Goal: Navigation & Orientation: Find specific page/section

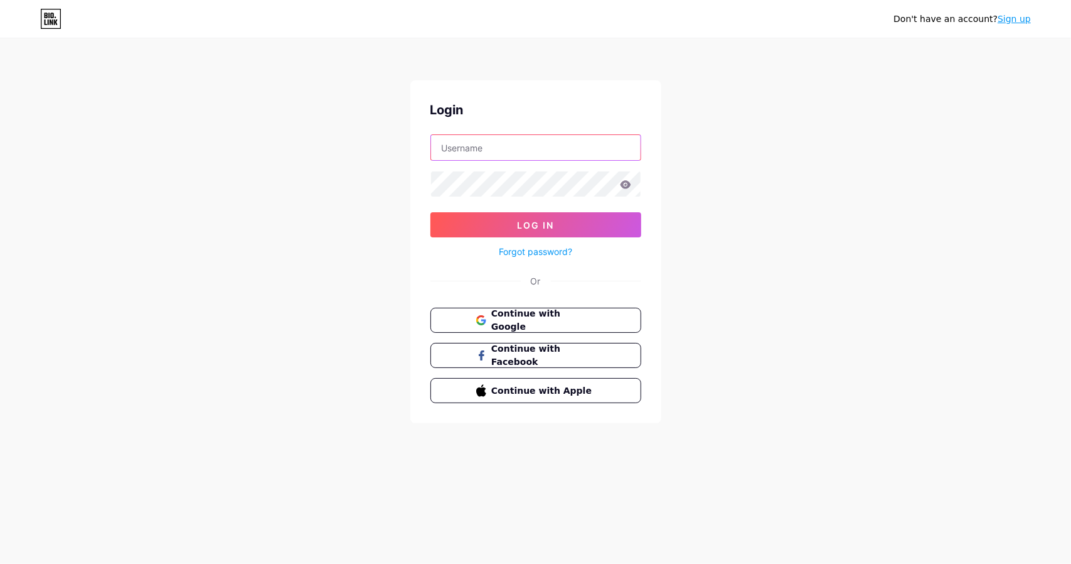
type input "[EMAIL_ADDRESS][DOMAIN_NAME]"
click at [550, 145] on input "[EMAIL_ADDRESS][DOMAIN_NAME]" at bounding box center [536, 147] width 210 height 25
drag, startPoint x: 560, startPoint y: 137, endPoint x: 492, endPoint y: 147, distance: 68.5
click at [492, 147] on input "[EMAIL_ADDRESS][DOMAIN_NAME]" at bounding box center [536, 147] width 210 height 25
drag, startPoint x: 312, startPoint y: 145, endPoint x: 396, endPoint y: 154, distance: 84.6
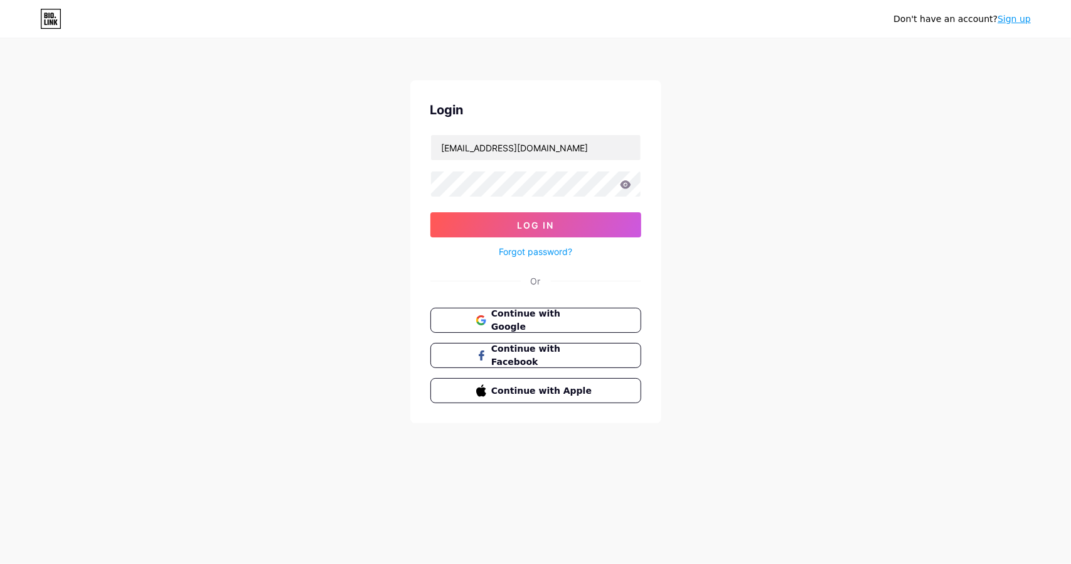
click at [237, 143] on div "Don't have an account? Sign up Login [EMAIL_ADDRESS][DOMAIN_NAME] Log In Forgot…" at bounding box center [535, 231] width 1071 height 463
drag, startPoint x: 644, startPoint y: 149, endPoint x: 454, endPoint y: 137, distance: 189.8
click at [454, 137] on div "Don't have an account? Sign up Login [EMAIL_ADDRESS][DOMAIN_NAME] Log In Forgot…" at bounding box center [535, 231] width 1071 height 463
drag, startPoint x: 445, startPoint y: 149, endPoint x: 230, endPoint y: 142, distance: 215.3
click at [183, 133] on div "Don't have an account? Sign up Login [EMAIL_ADDRESS][DOMAIN_NAME] Log In Forgot…" at bounding box center [535, 231] width 1071 height 463
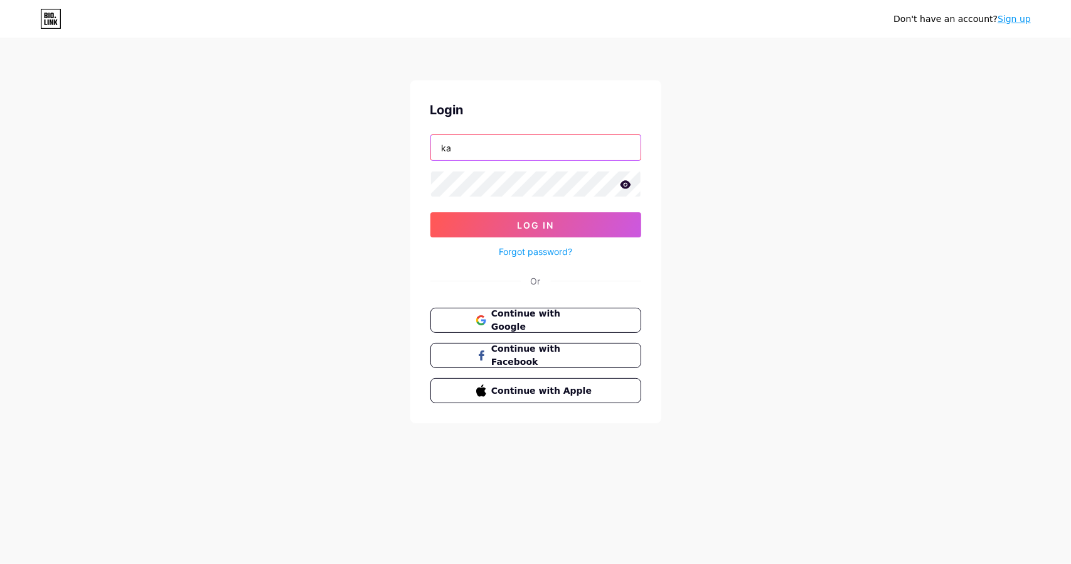
type input "[DOMAIN_NAME][EMAIL_ADDRESS][DOMAIN_NAME]"
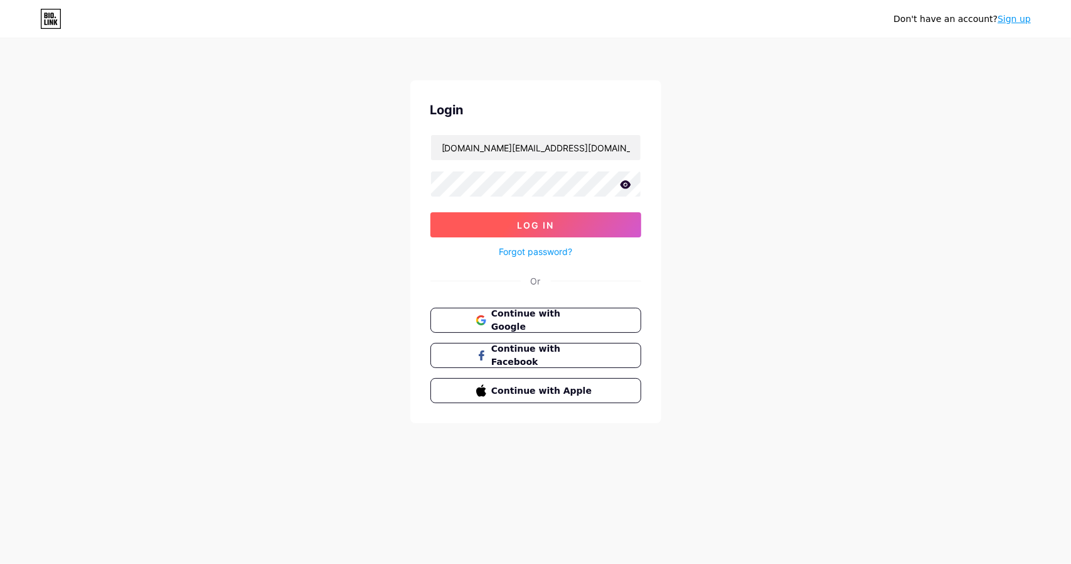
click at [564, 212] on button "Log In" at bounding box center [535, 224] width 211 height 25
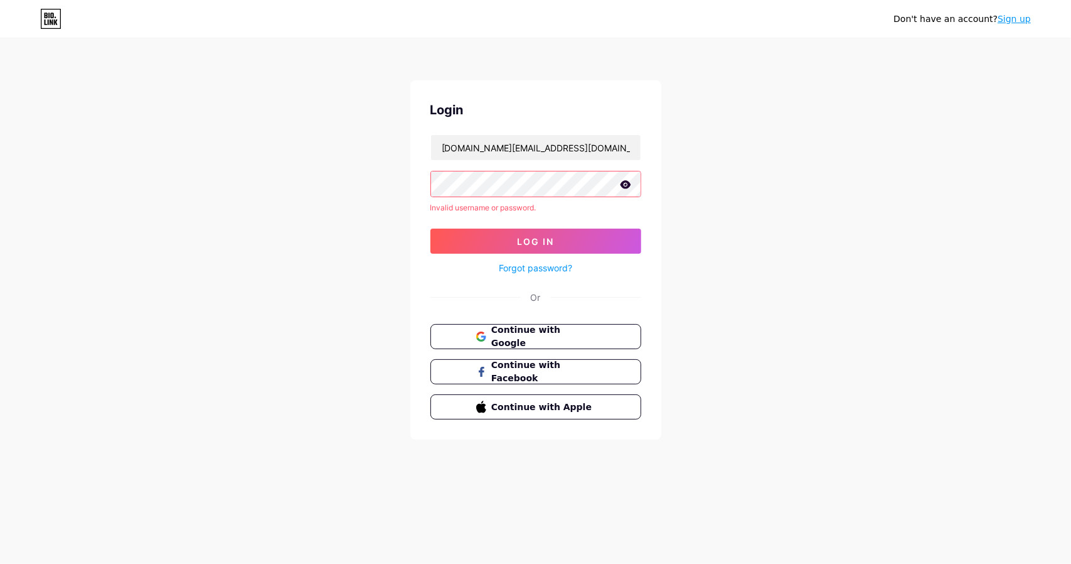
click at [622, 181] on icon at bounding box center [625, 184] width 11 height 8
click at [346, 183] on div "Don't have an account? Sign up Login [DOMAIN_NAME][EMAIL_ADDRESS][DOMAIN_NAME] …" at bounding box center [535, 239] width 1071 height 479
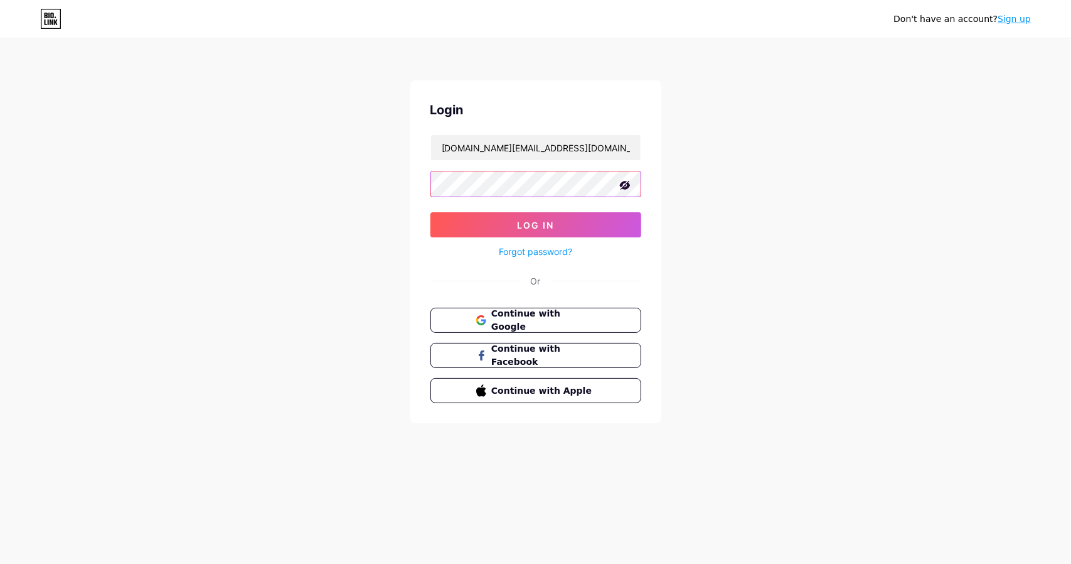
click at [430, 212] on button "Log In" at bounding box center [535, 224] width 211 height 25
click at [459, 218] on button "Log In" at bounding box center [535, 224] width 211 height 25
click at [430, 212] on button "Log In" at bounding box center [535, 224] width 211 height 25
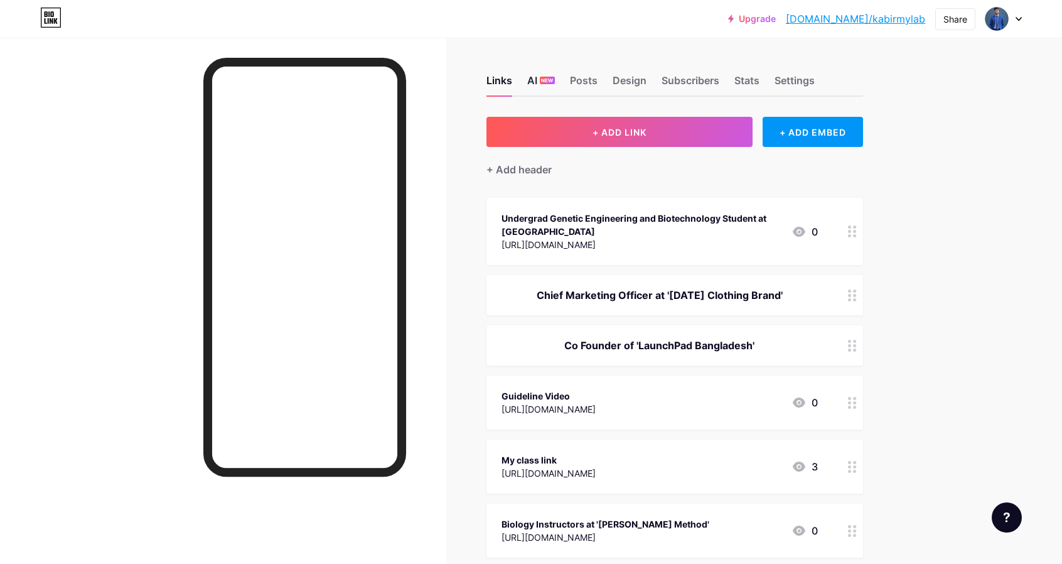
click at [545, 78] on span "NEW" at bounding box center [547, 81] width 12 height 8
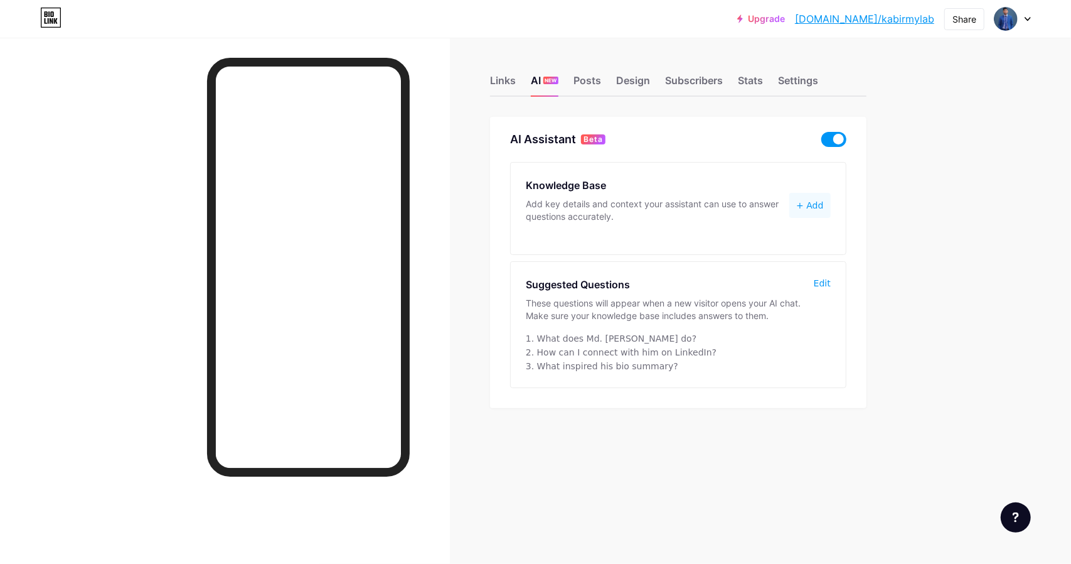
click at [504, 99] on div "Links AI NEW Posts Design Subscribers Stats Settings AI Assistant Beta Knowledg…" at bounding box center [459, 254] width 919 height 433
click at [506, 86] on div "Links" at bounding box center [503, 84] width 26 height 23
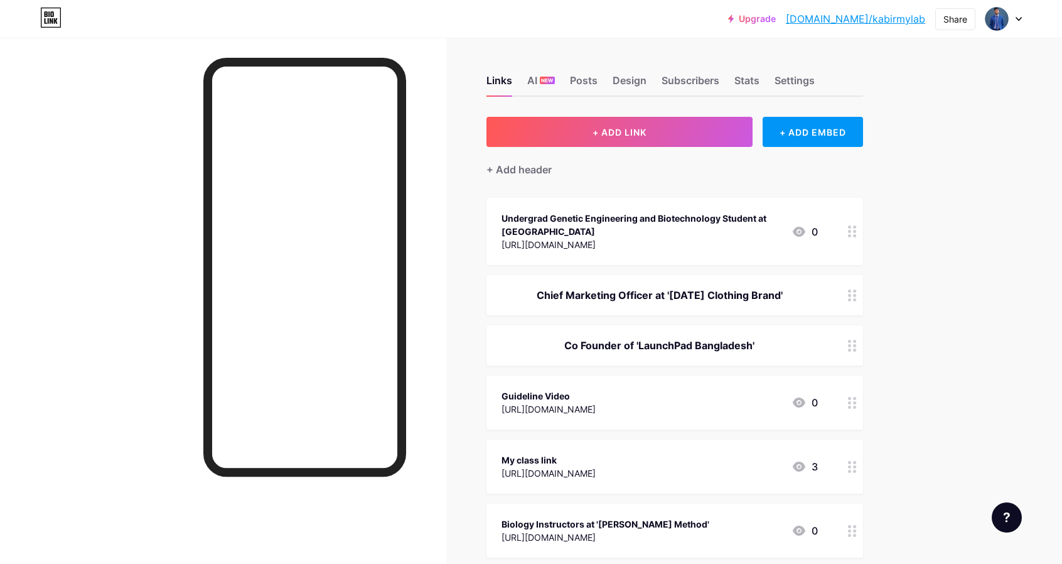
click at [776, 19] on link "Upgrade" at bounding box center [752, 19] width 48 height 10
click at [577, 83] on div "Posts" at bounding box center [584, 84] width 28 height 23
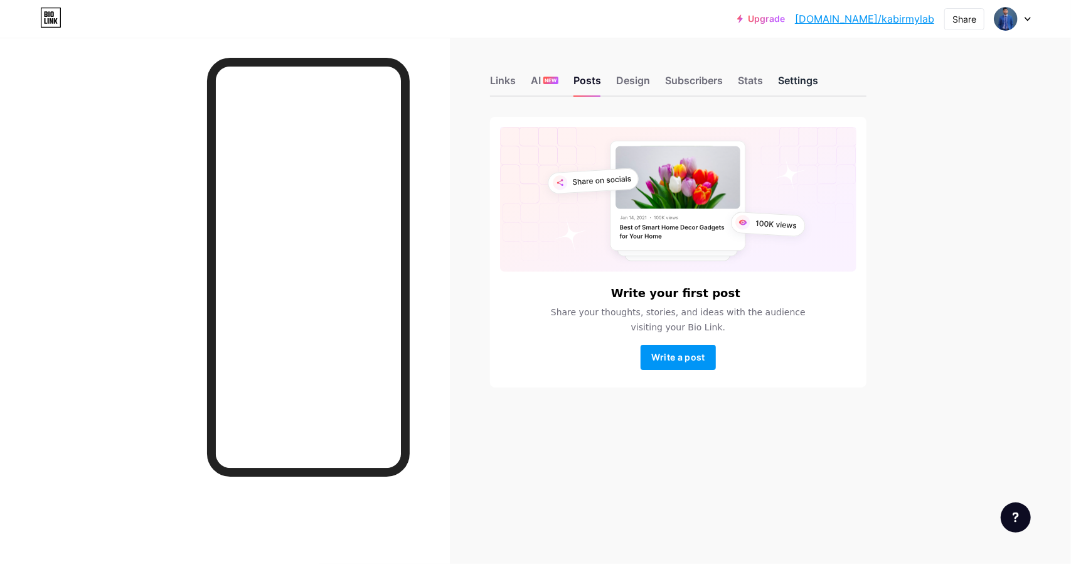
click at [806, 86] on div "Settings" at bounding box center [798, 84] width 40 height 23
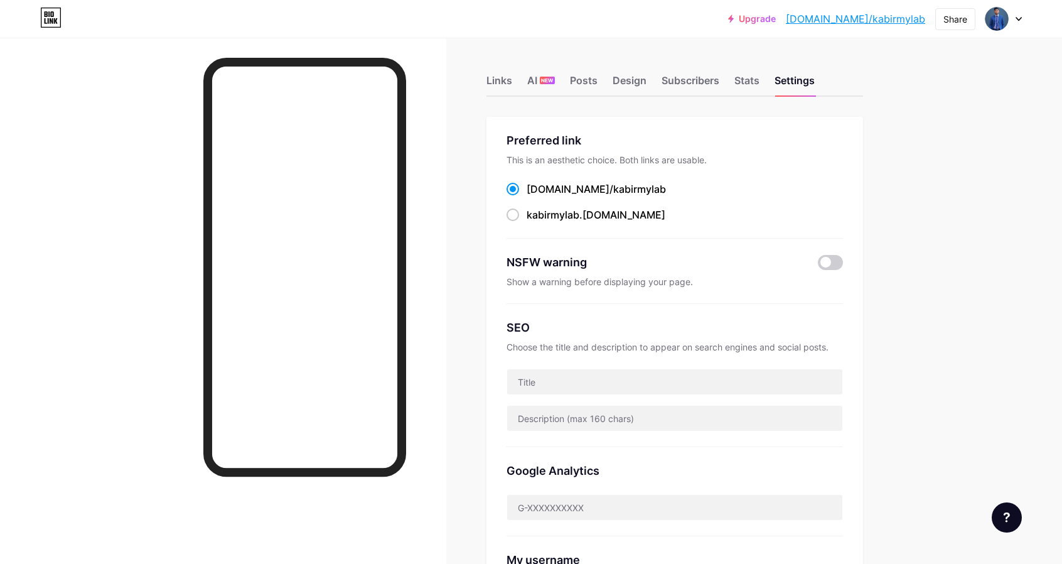
click at [512, 71] on div "Links AI NEW Posts Design Subscribers Stats Settings" at bounding box center [674, 75] width 377 height 44
click at [772, 73] on div "Links AI NEW Posts Design Subscribers Stats Settings" at bounding box center [674, 75] width 377 height 44
click at [759, 75] on div "Stats" at bounding box center [746, 84] width 25 height 23
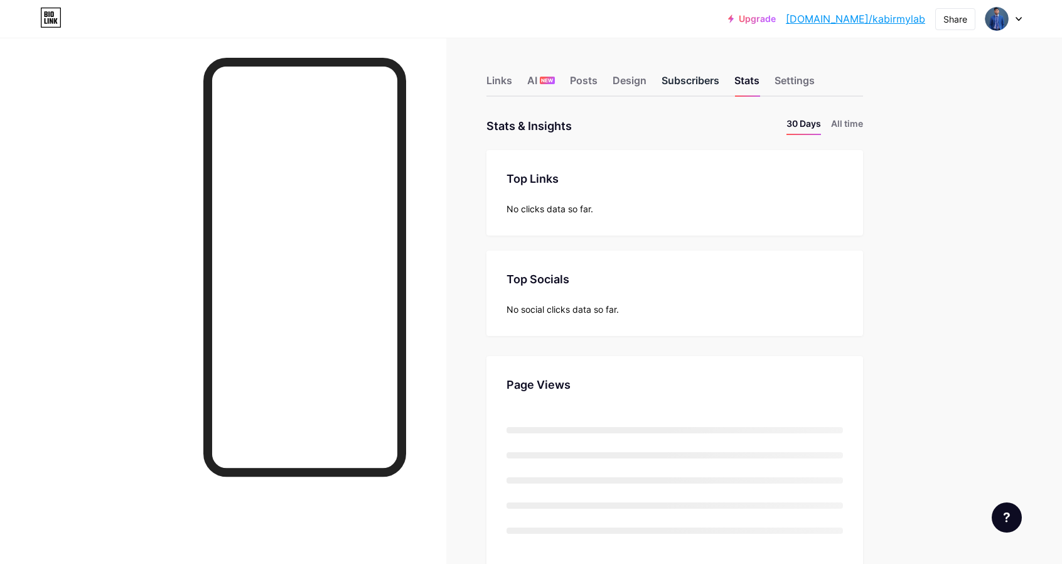
click at [712, 84] on div "Subscribers" at bounding box center [690, 84] width 58 height 23
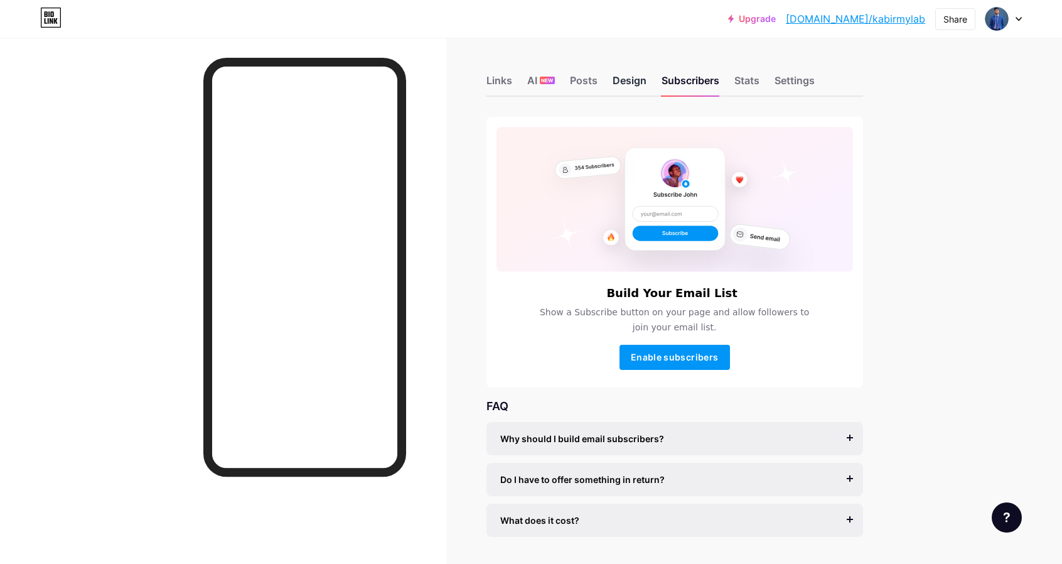
click at [644, 93] on div "Design" at bounding box center [629, 84] width 34 height 23
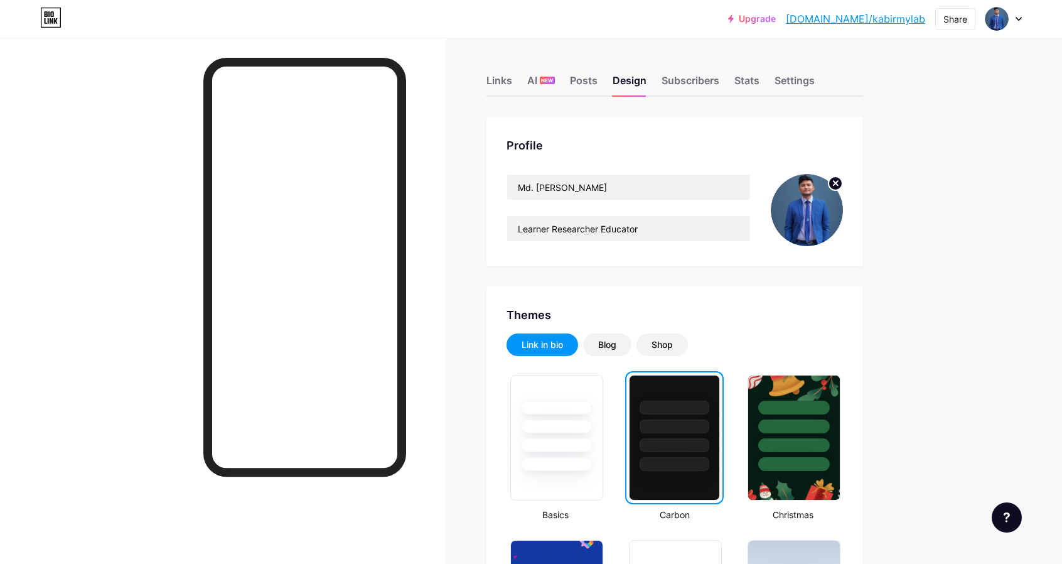
click at [581, 86] on div "Posts" at bounding box center [584, 84] width 28 height 23
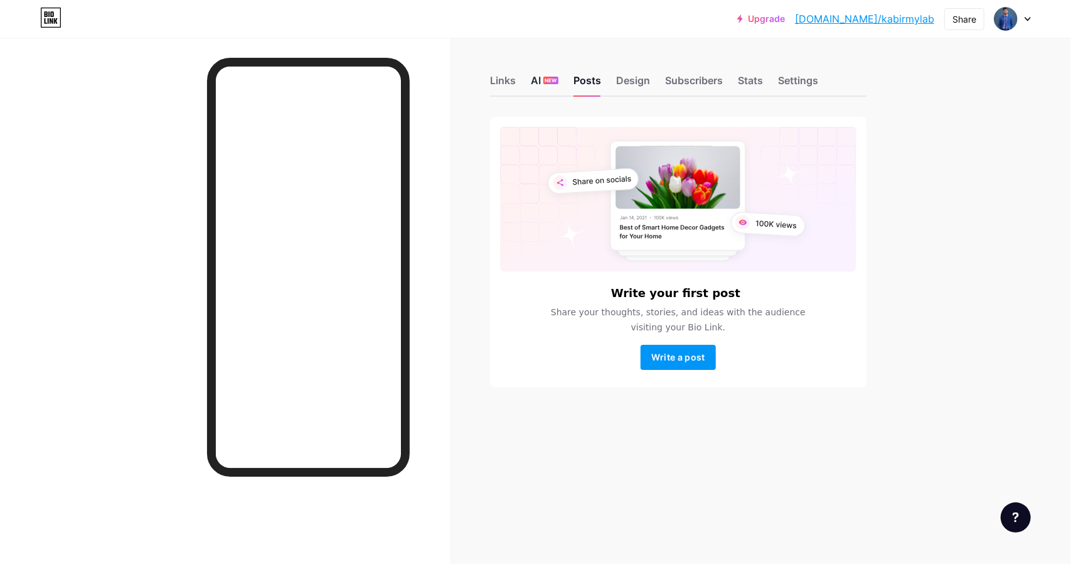
click at [545, 86] on div "AI NEW" at bounding box center [545, 84] width 28 height 23
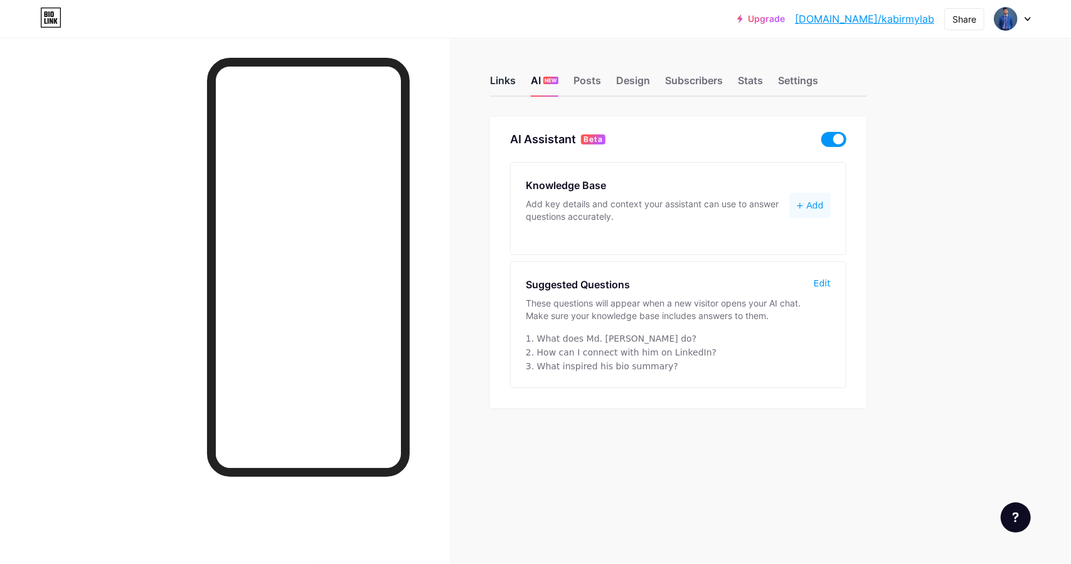
click at [502, 79] on div "Links" at bounding box center [503, 84] width 26 height 23
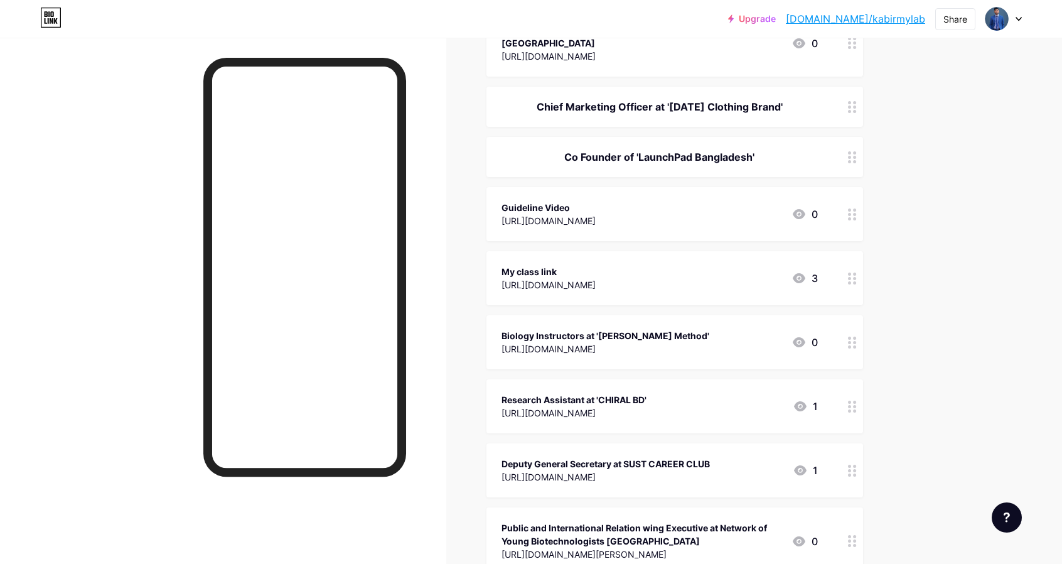
scroll to position [63, 0]
